Goal: Task Accomplishment & Management: Manage account settings

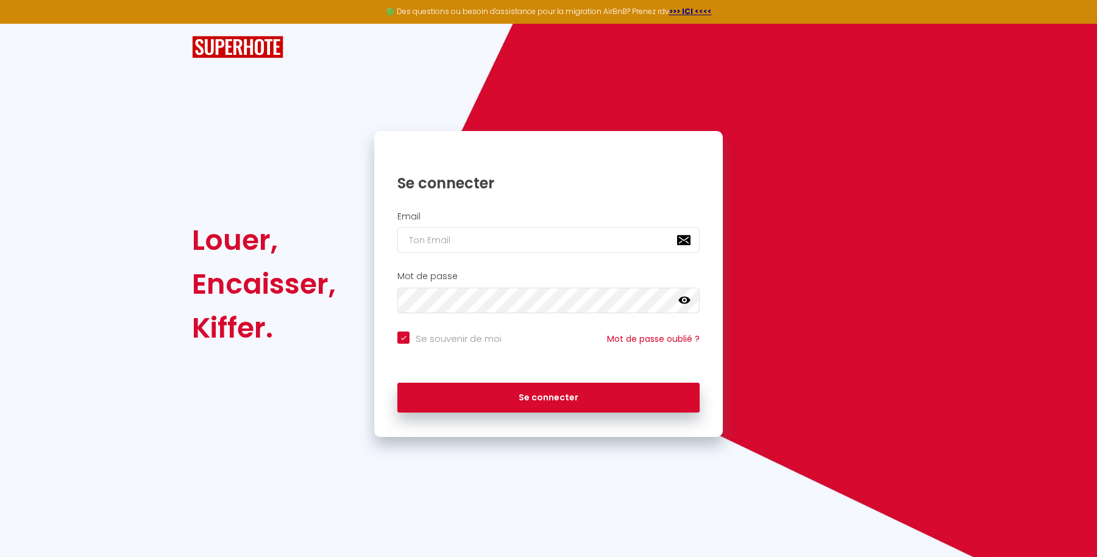
click at [493, 262] on div "Email" at bounding box center [548, 235] width 349 height 60
click at [477, 238] on input "email" at bounding box center [548, 240] width 302 height 26
paste input "[PERSON_NAME][EMAIL_ADDRESS][PERSON_NAME][DOMAIN_NAME]"
type input "[PERSON_NAME][EMAIL_ADDRESS][PERSON_NAME][DOMAIN_NAME]"
checkbox input "true"
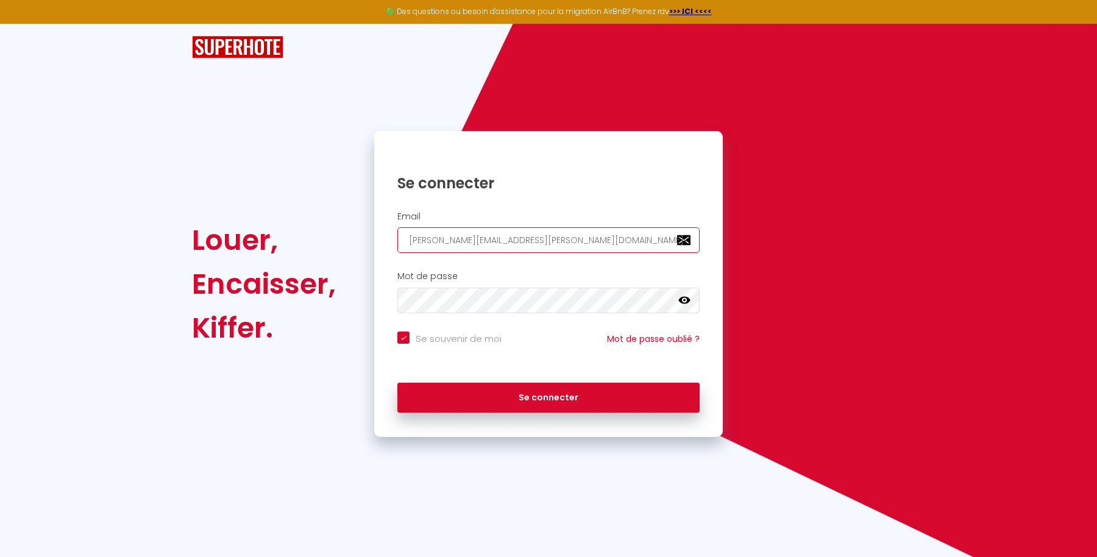
type input "[PERSON_NAME][EMAIL_ADDRESS][PERSON_NAME][DOMAIN_NAME]"
click at [309, 429] on div "Louer, Encaisser, Kiffer." at bounding box center [275, 284] width 182 height 306
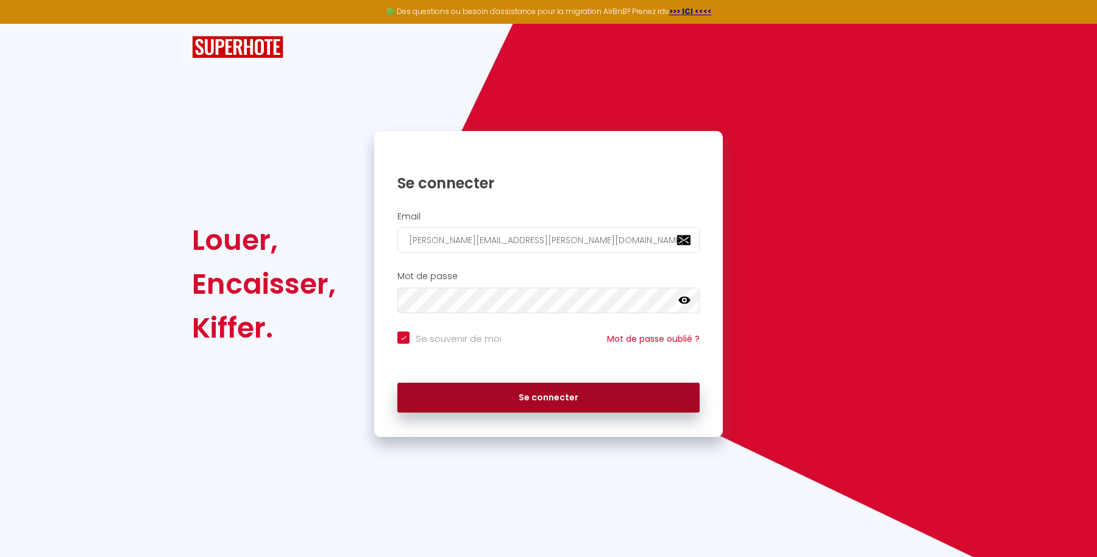
click at [476, 400] on button "Se connecter" at bounding box center [548, 398] width 302 height 30
checkbox input "true"
